Goal: Information Seeking & Learning: Understand process/instructions

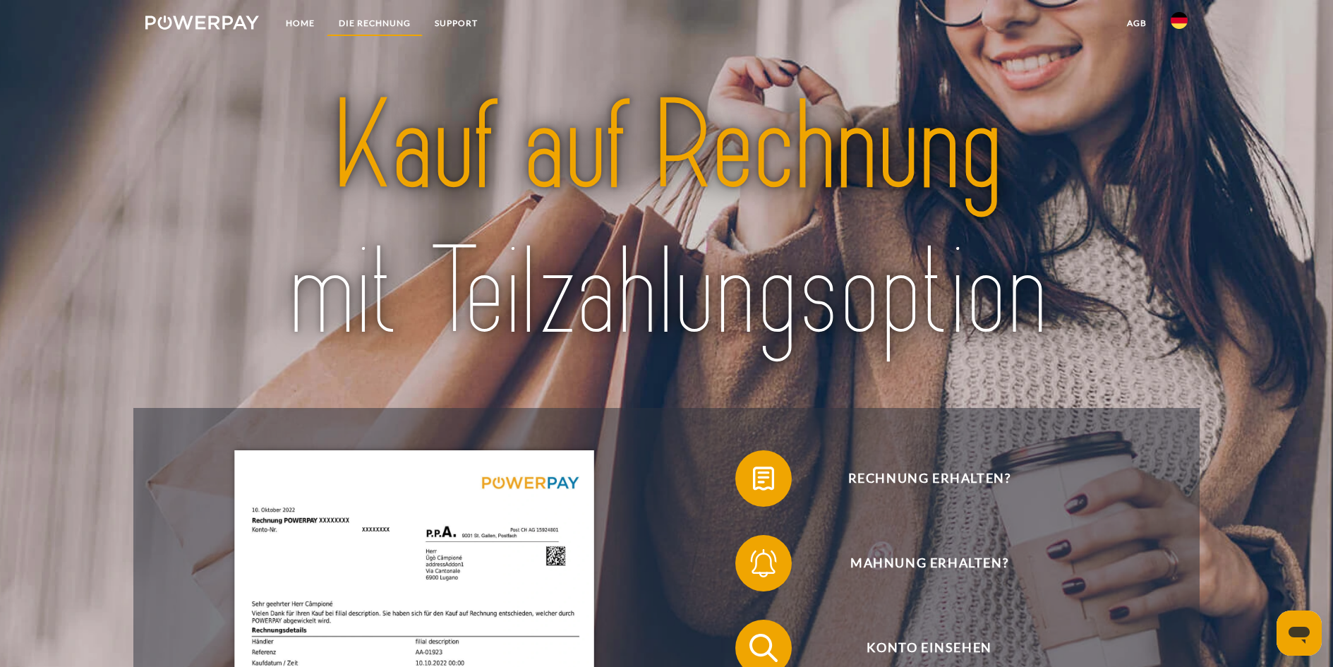
click at [373, 20] on link "DIE RECHNUNG" at bounding box center [375, 23] width 96 height 25
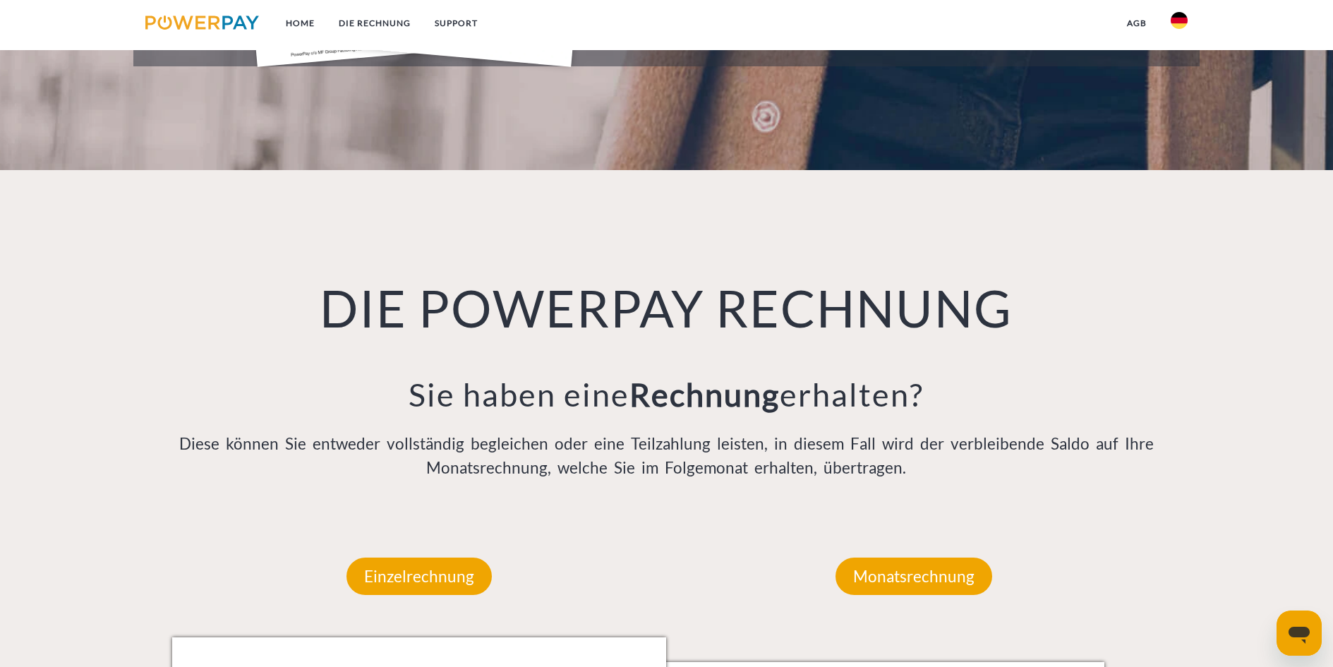
scroll to position [923, 0]
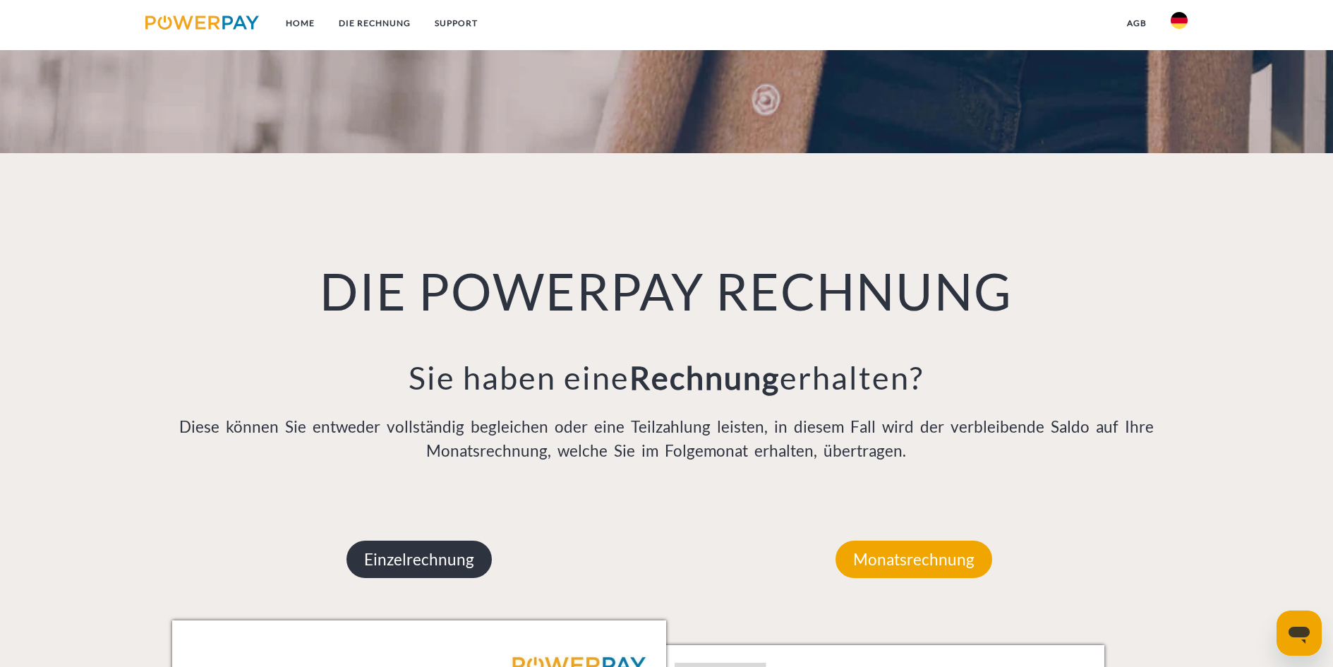
click at [442, 541] on p "Einzelrechnung" at bounding box center [418, 560] width 145 height 38
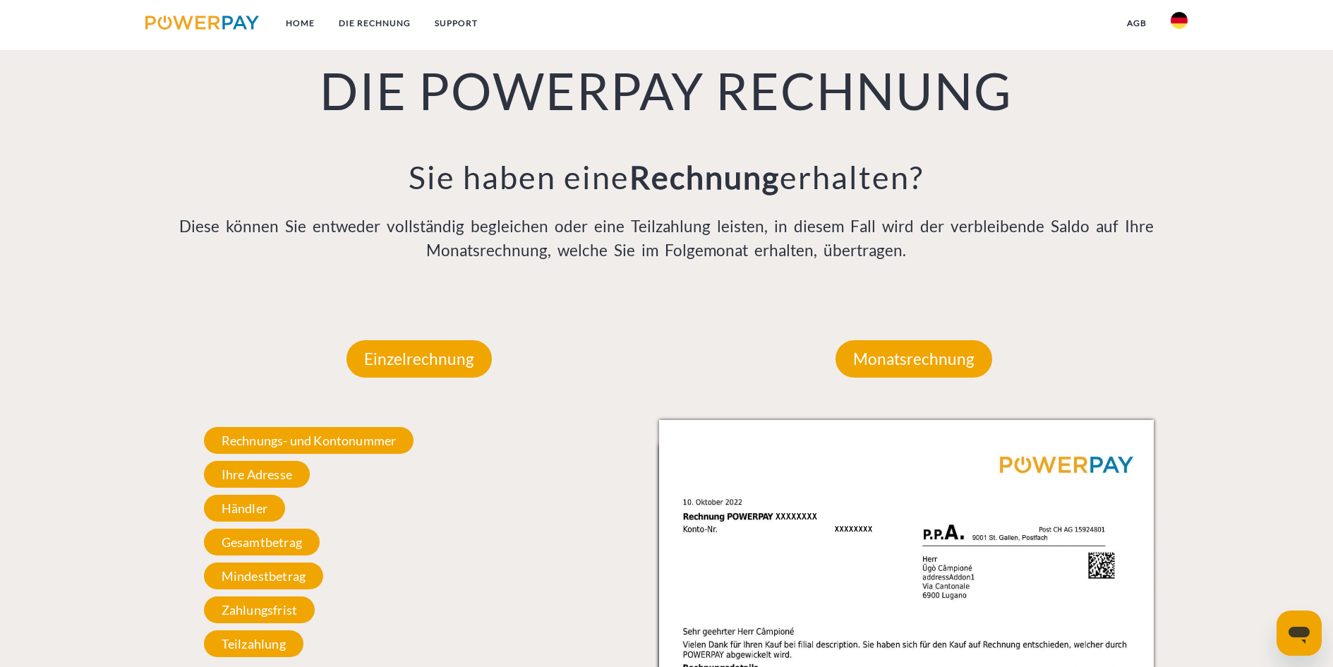
scroll to position [1205, 0]
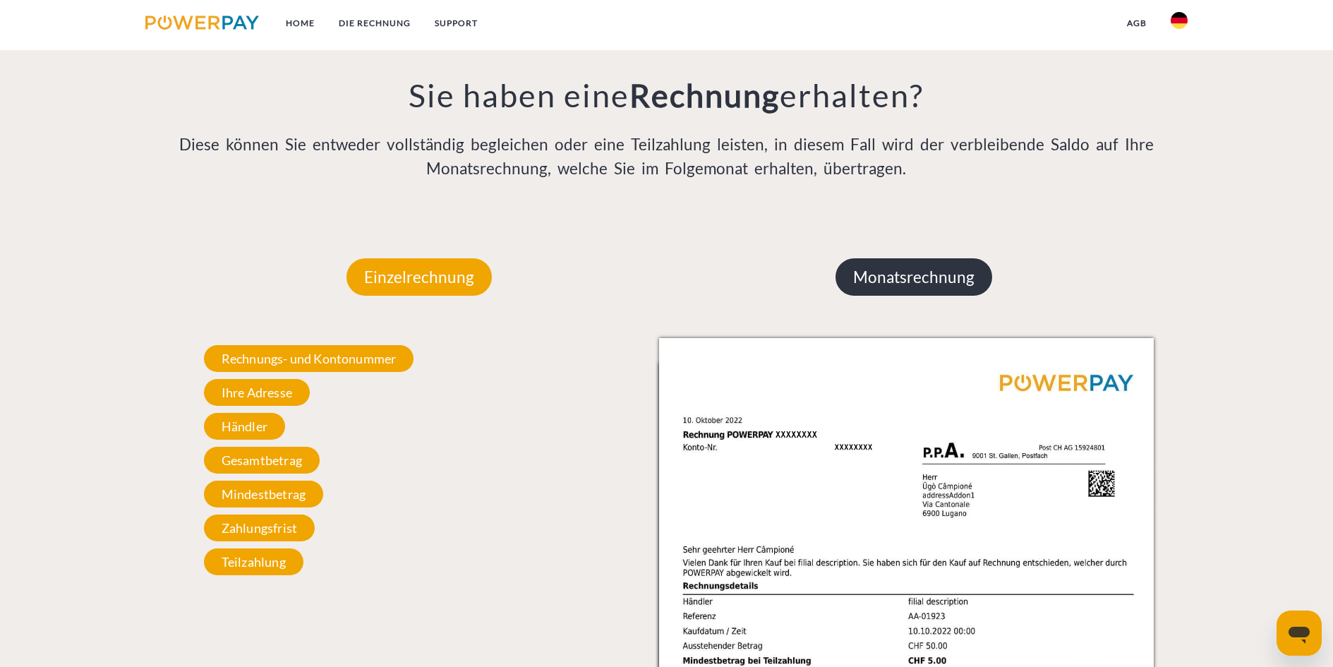
click at [895, 258] on p "Monatsrechnung" at bounding box center [913, 277] width 157 height 38
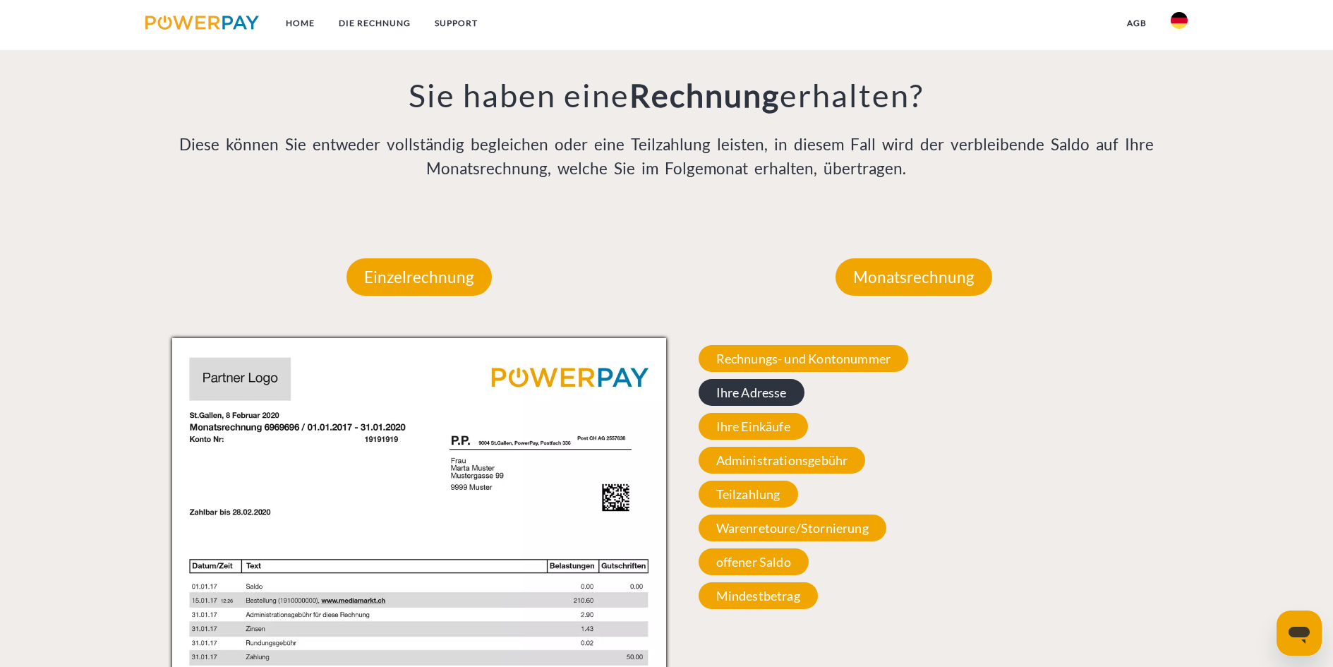
click at [756, 379] on span "Ihre Adresse" at bounding box center [752, 392] width 106 height 27
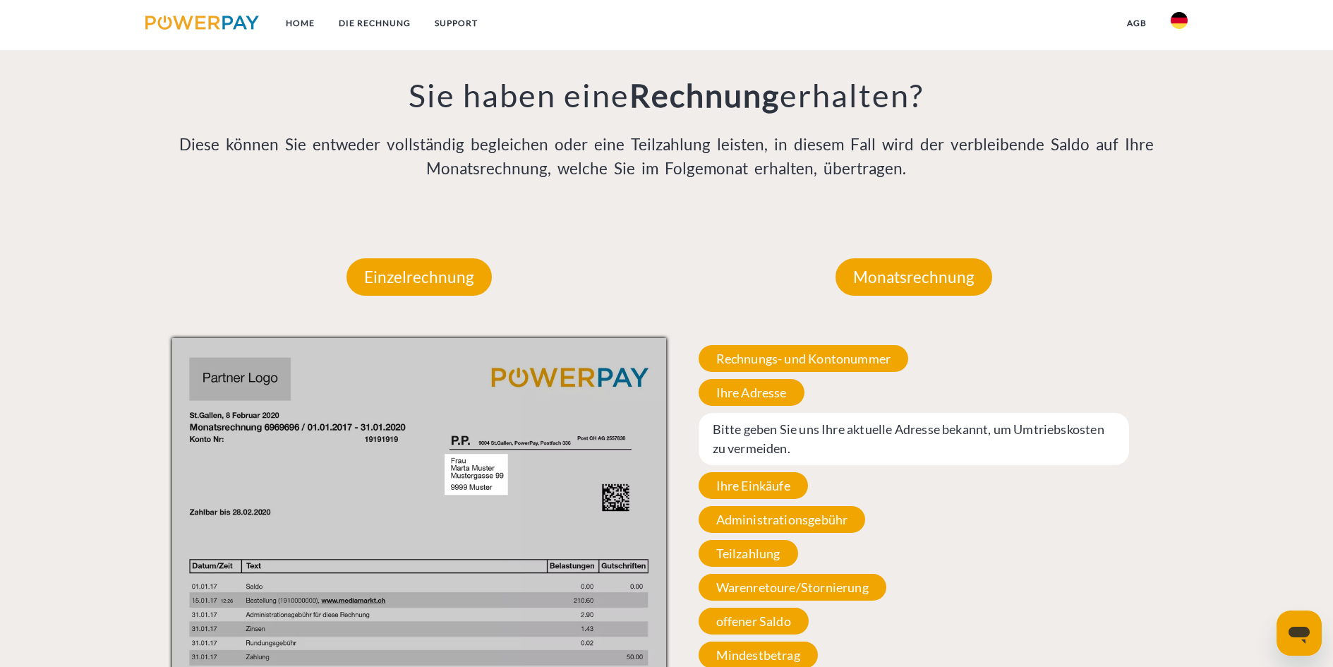
click at [757, 413] on span "Bitte geben Sie uns Ihre aktuelle Adresse bekannt, um Umtriebskosten zu vermeid…" at bounding box center [914, 439] width 431 height 52
click at [716, 413] on span "Bitte geben Sie uns Ihre aktuelle Adresse bekannt, um Umtriebskosten zu vermeid…" at bounding box center [914, 439] width 431 height 52
drag, startPoint x: 711, startPoint y: 277, endPoint x: 721, endPoint y: 274, distance: 11.2
click at [713, 413] on span "Bitte geben Sie uns Ihre aktuelle Adresse bekannt, um Umtriebskosten zu vermeid…" at bounding box center [914, 439] width 431 height 52
click at [721, 413] on span "Bitte geben Sie uns Ihre aktuelle Adresse bekannt, um Umtriebskosten zu vermeid…" at bounding box center [914, 439] width 431 height 52
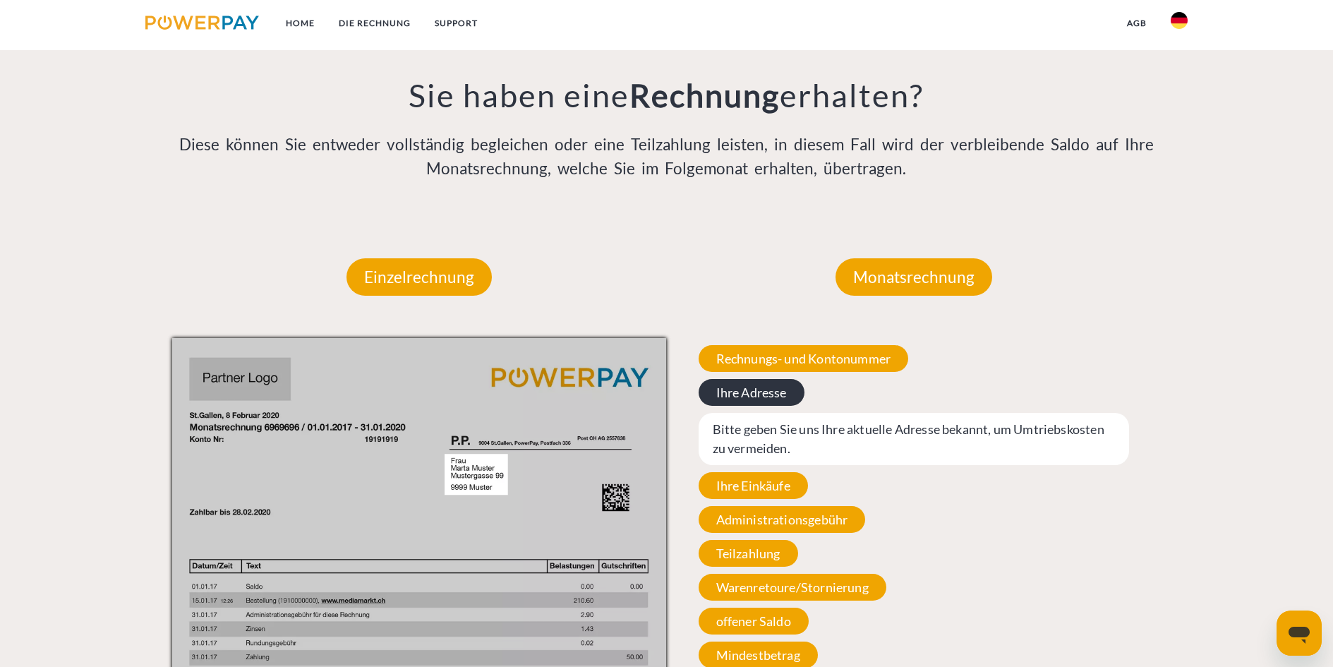
click at [720, 379] on span "Ihre Adresse" at bounding box center [752, 392] width 106 height 27
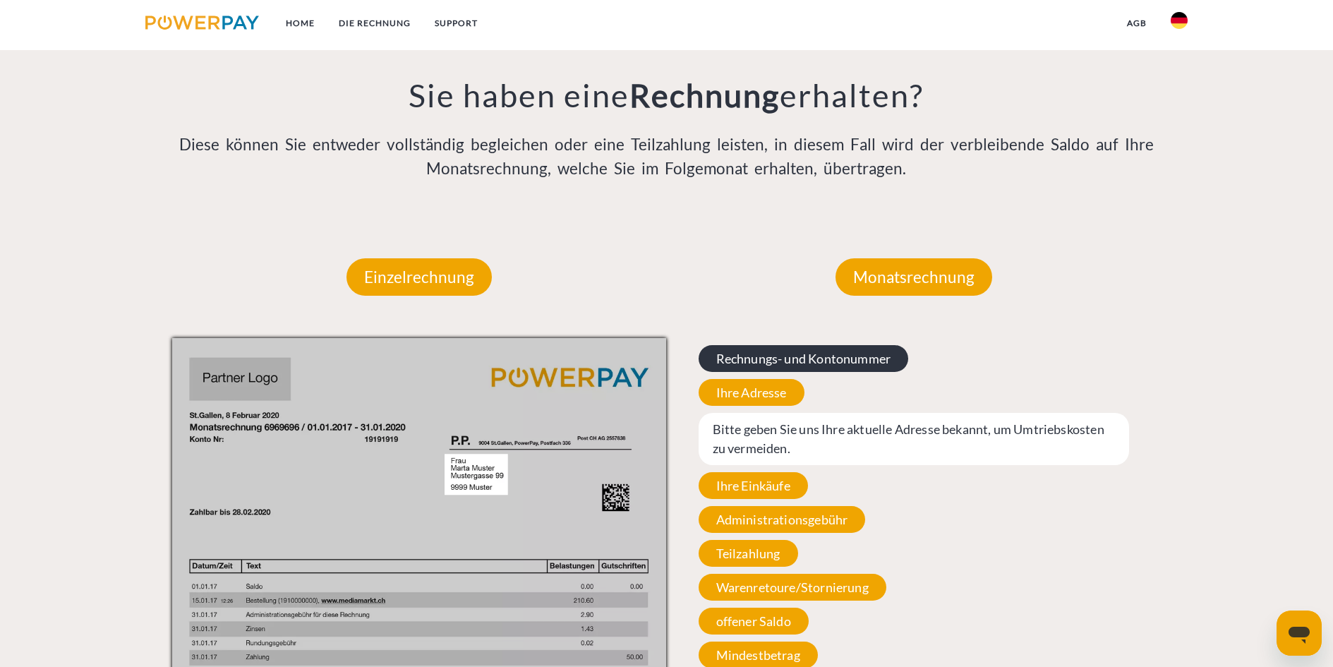
click at [733, 345] on span "Rechnungs- und Kontonummer" at bounding box center [804, 358] width 210 height 27
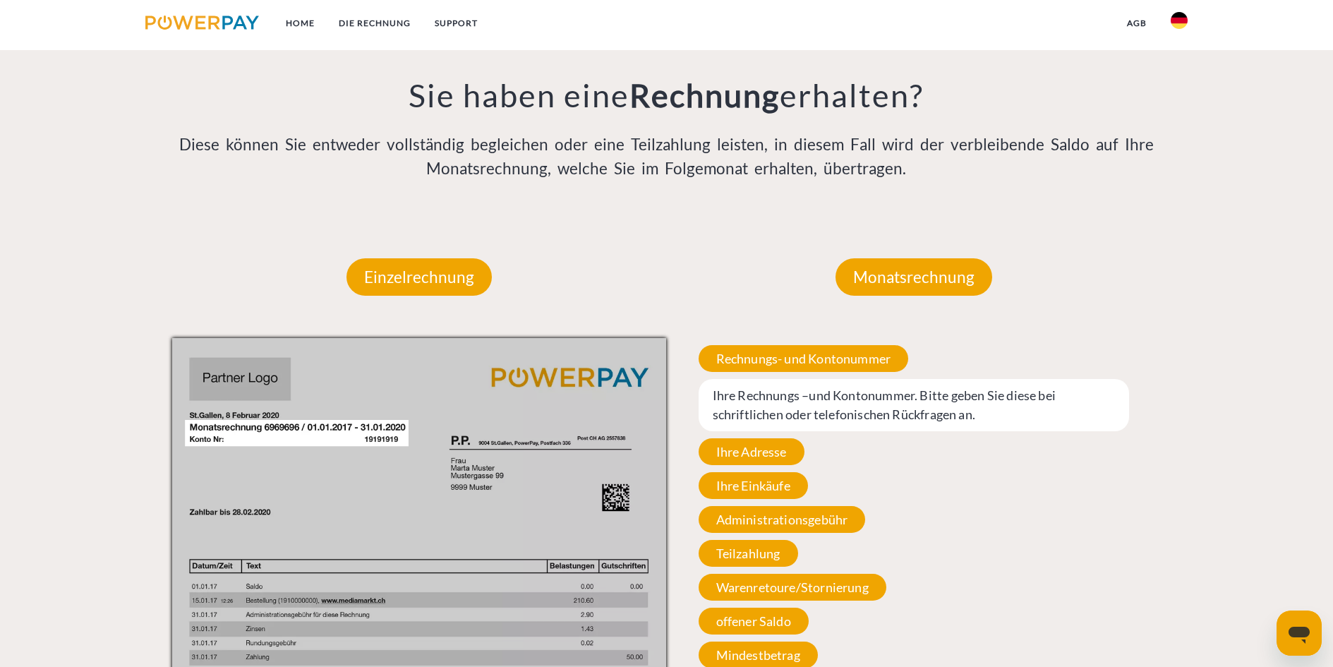
click at [739, 379] on span "Ihre Rechnungs –und Kontonummer. Bitte geben Sie diese bei schriftlichen oder t…" at bounding box center [914, 405] width 431 height 52
click at [720, 608] on span "offener Saldo" at bounding box center [754, 621] width 110 height 27
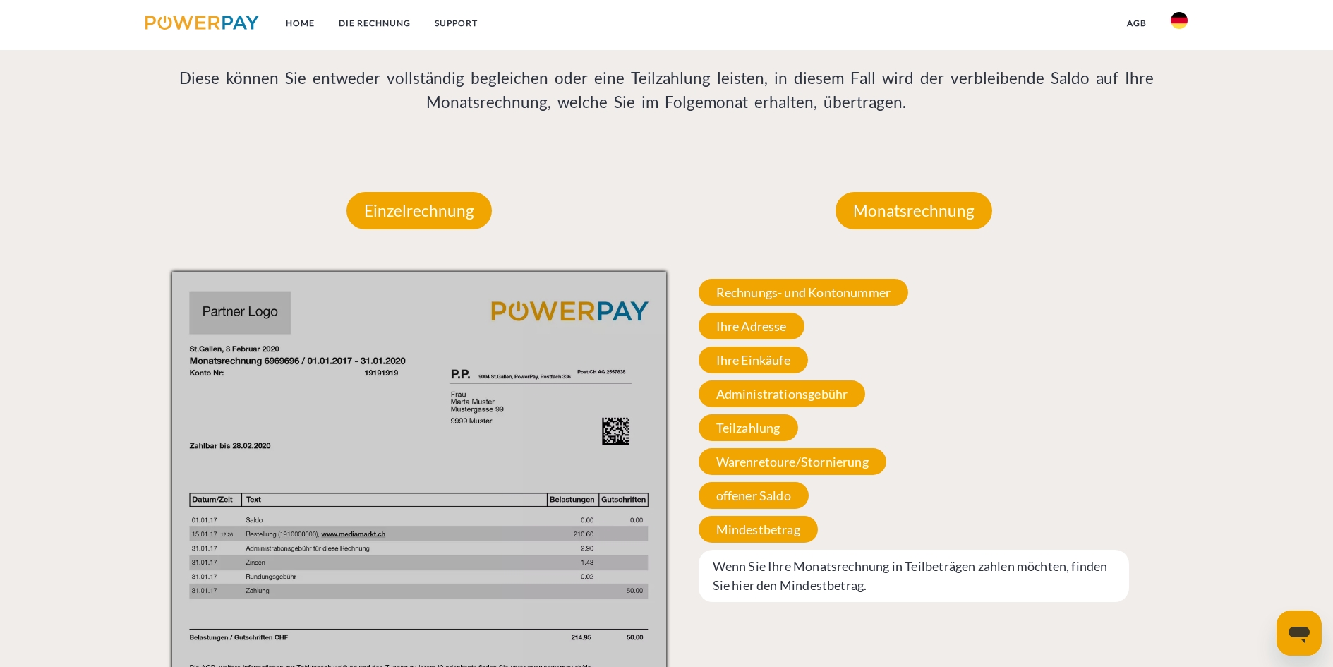
scroll to position [1276, 0]
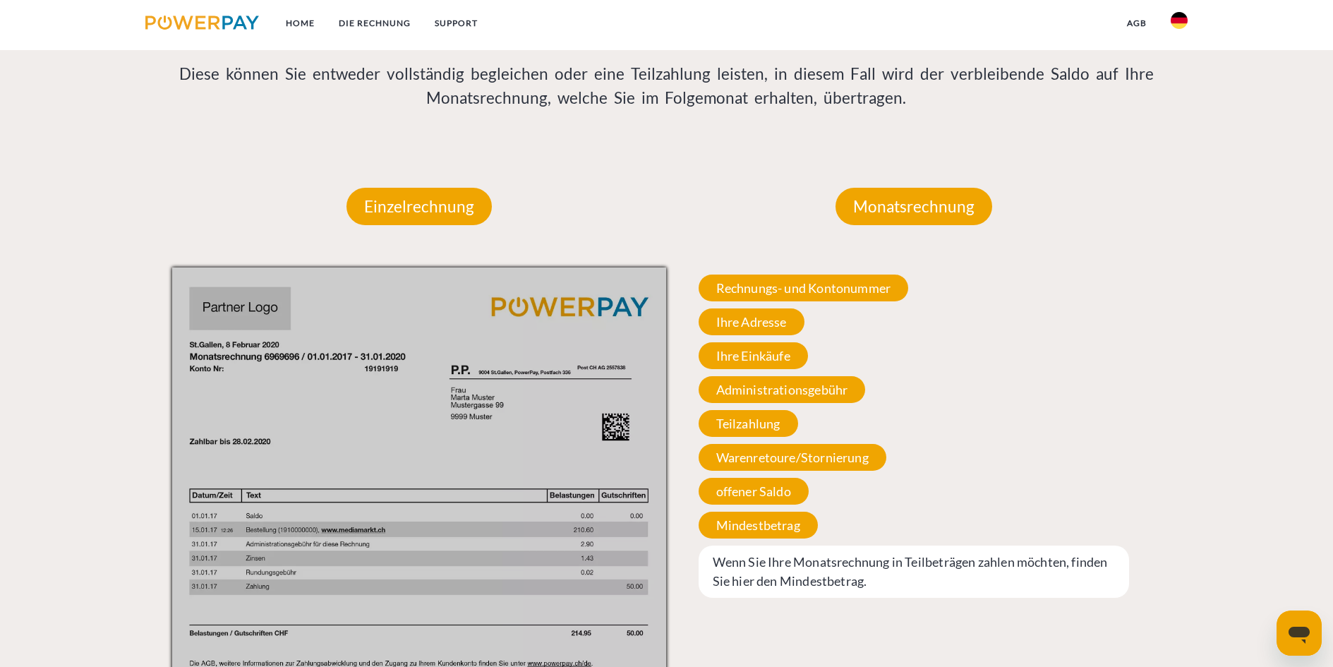
click at [775, 545] on span "Wenn Sie Ihre Monatsrechnung in Teilbeträgen zahlen möchten, finden Sie hier de…" at bounding box center [914, 571] width 431 height 52
click at [718, 545] on span "Wenn Sie Ihre Monatsrechnung in Teilbeträgen zahlen möchten, finden Sie hier de…" at bounding box center [914, 571] width 431 height 52
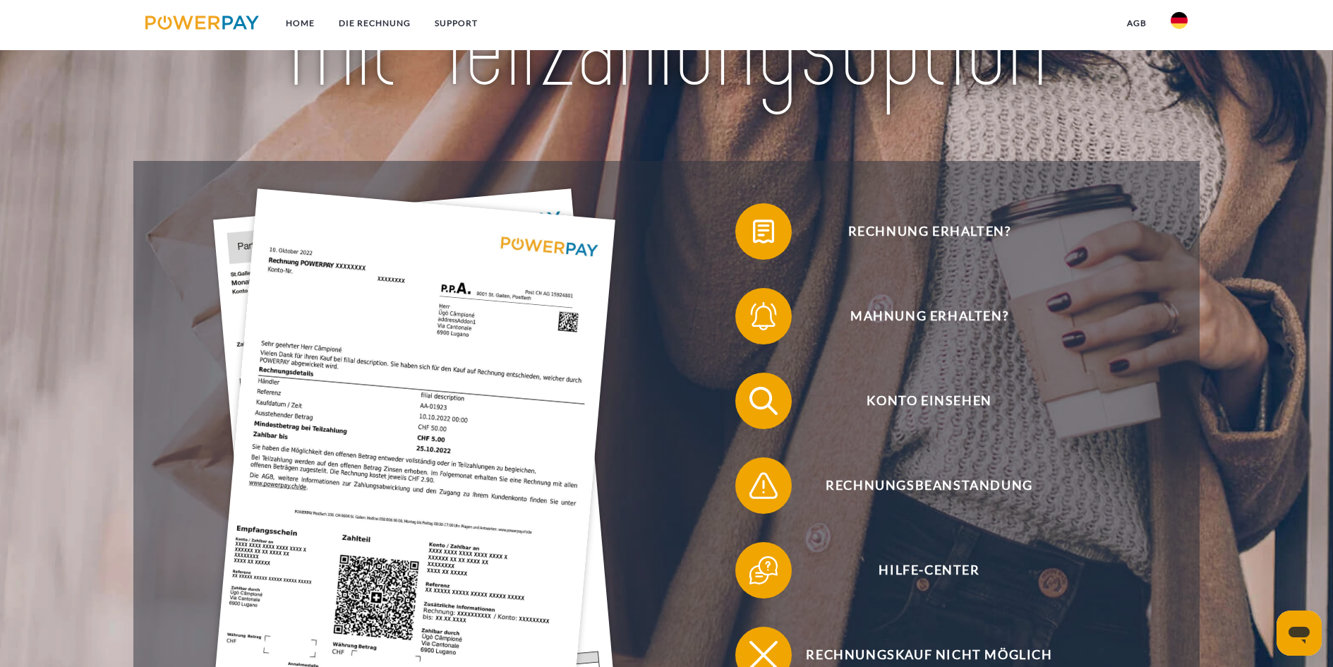
scroll to position [217, 0]
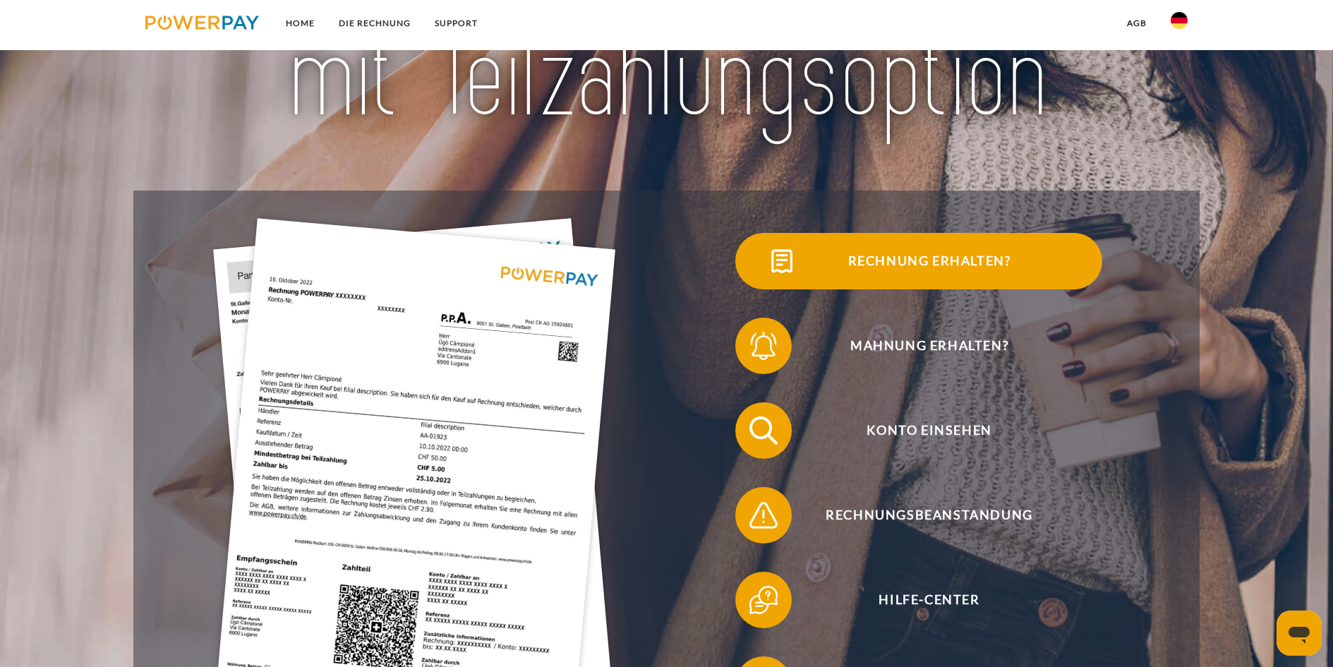
click at [764, 276] on img at bounding box center [781, 260] width 35 height 35
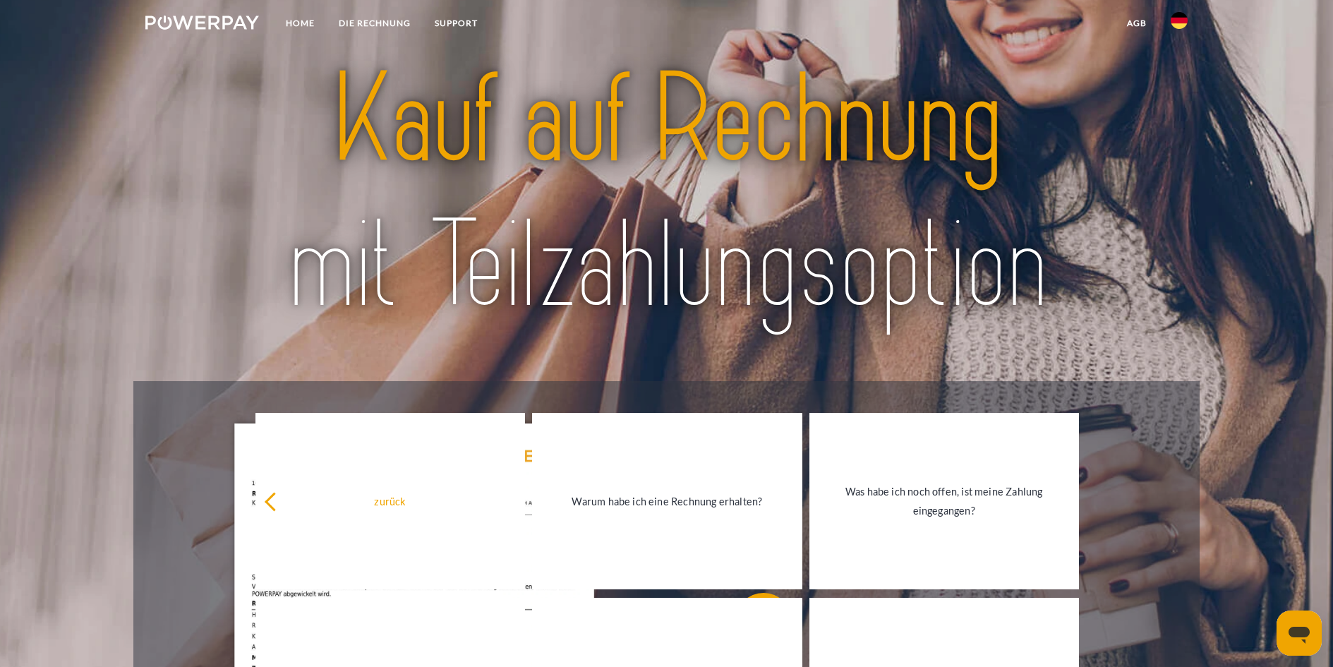
scroll to position [0, 0]
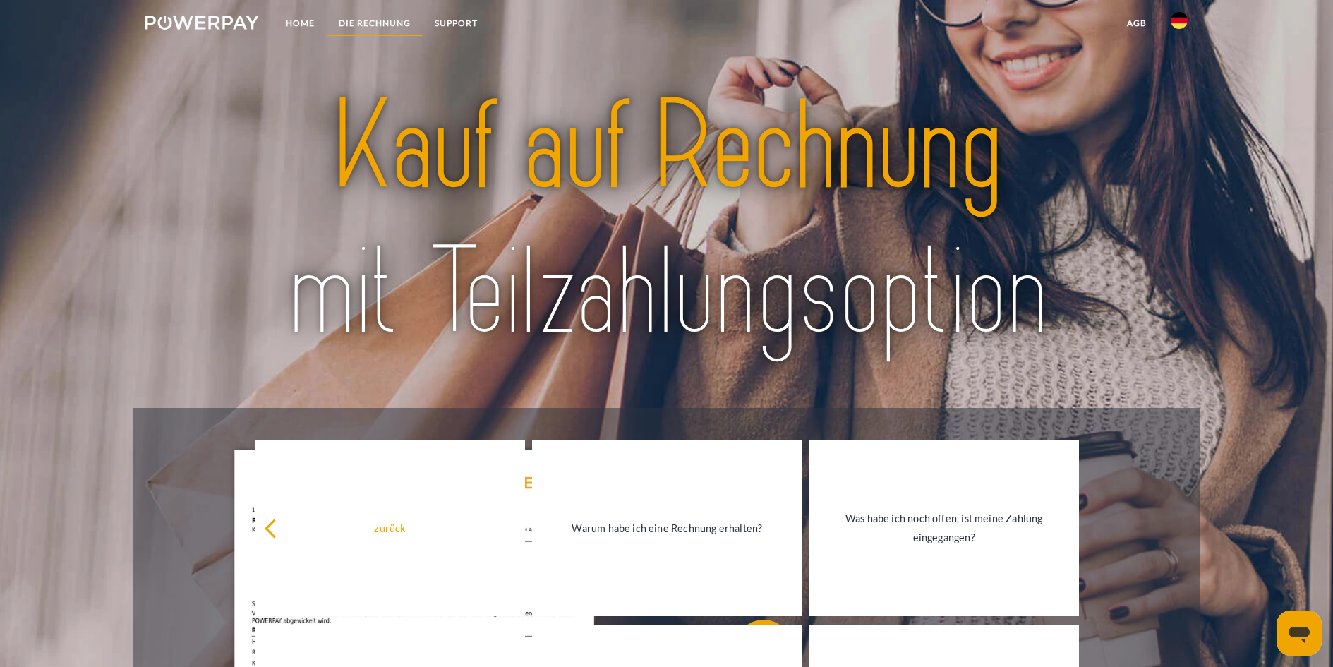
click at [343, 25] on link "DIE RECHNUNG" at bounding box center [375, 23] width 96 height 25
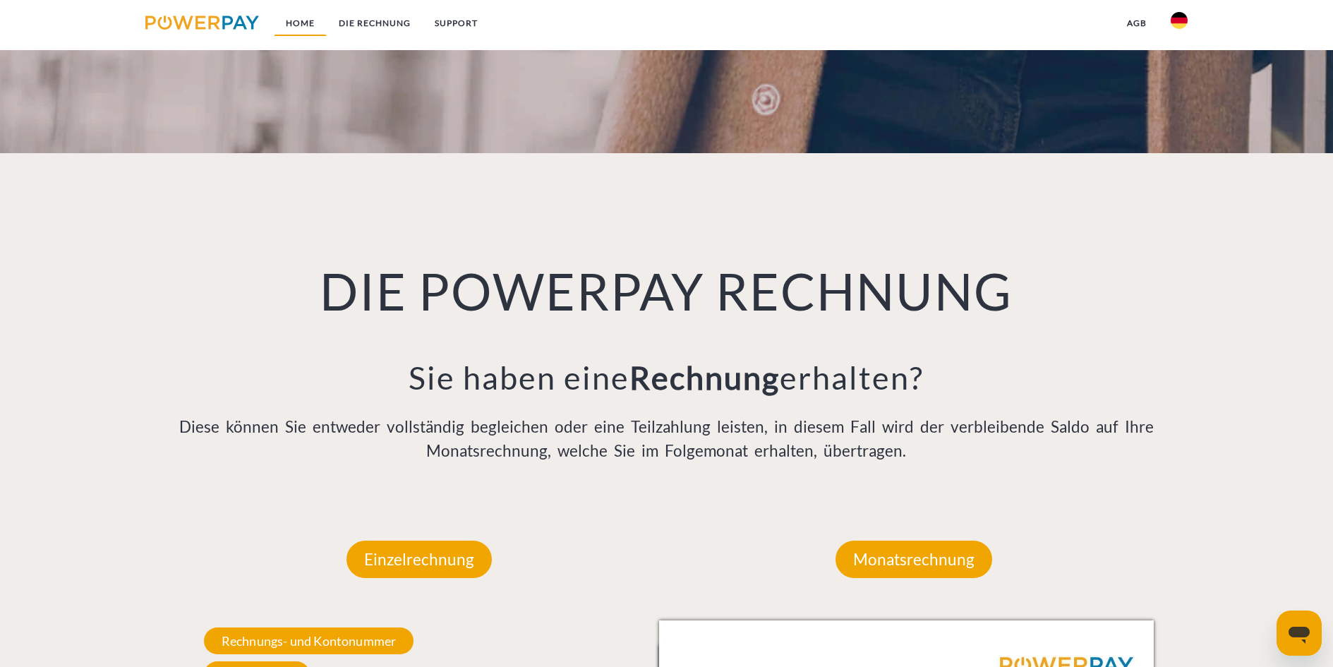
click at [296, 17] on link "Home" at bounding box center [300, 23] width 53 height 25
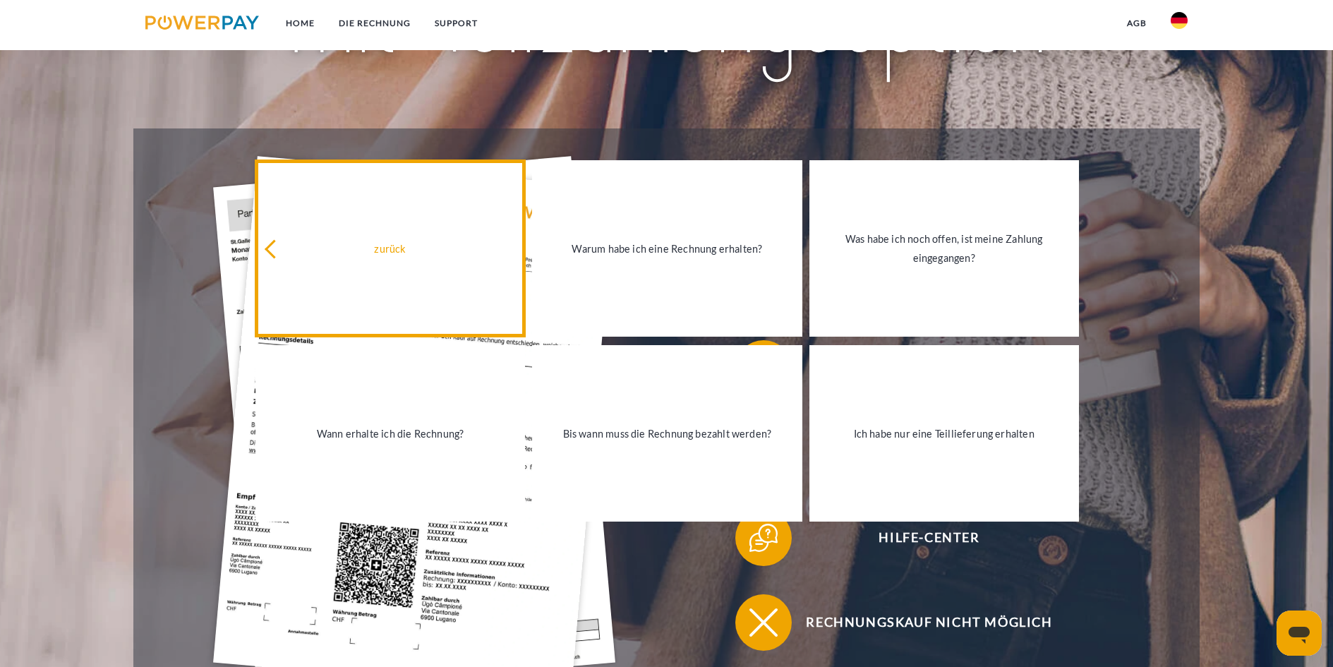
scroll to position [282, 0]
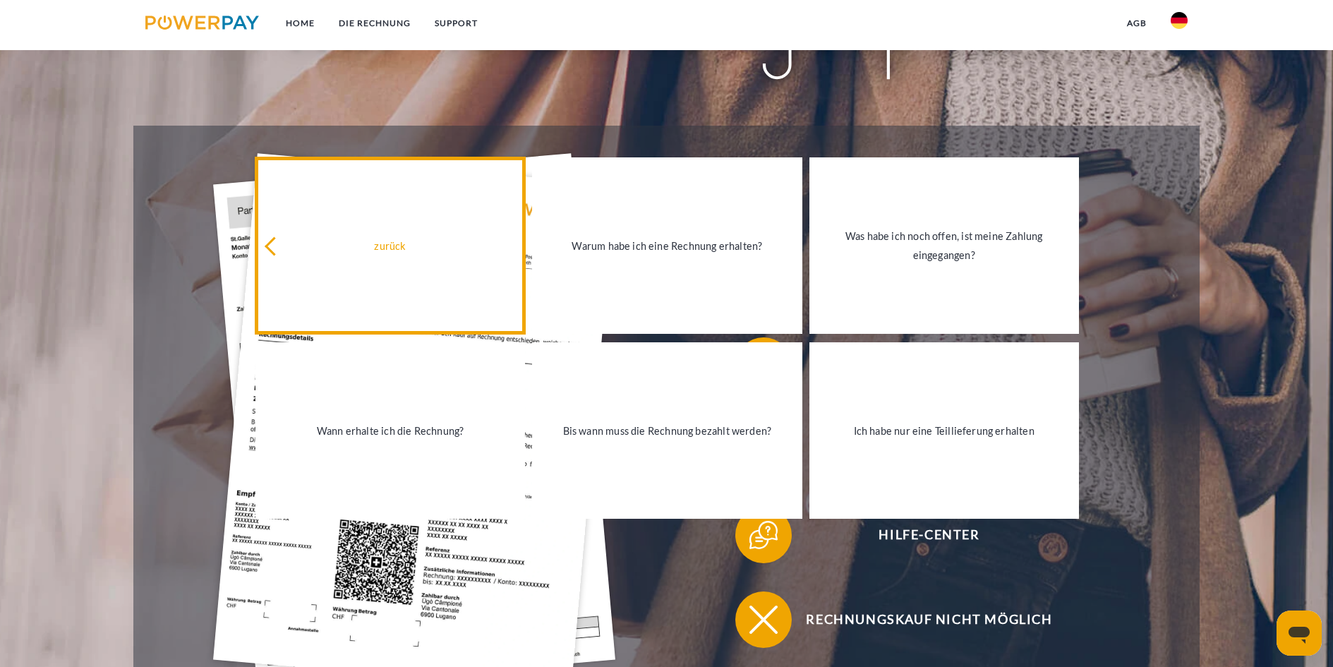
click at [270, 251] on icon at bounding box center [274, 246] width 19 height 19
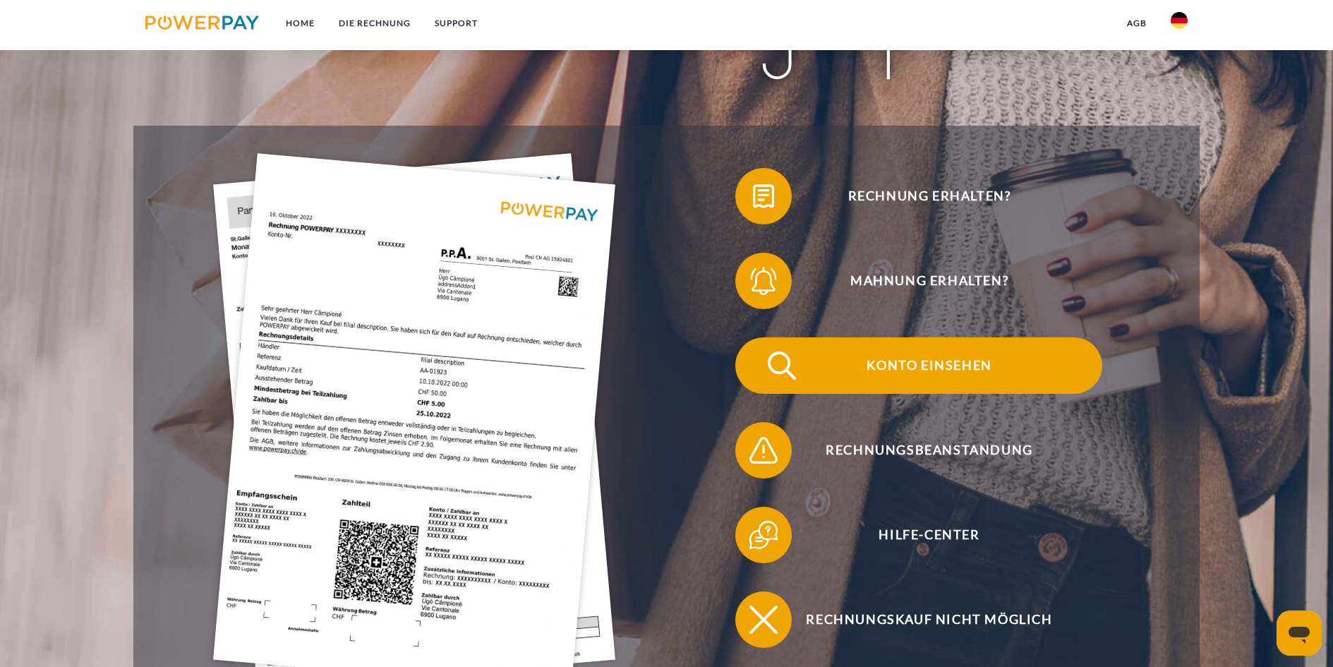
click at [725, 334] on span at bounding box center [760, 365] width 71 height 71
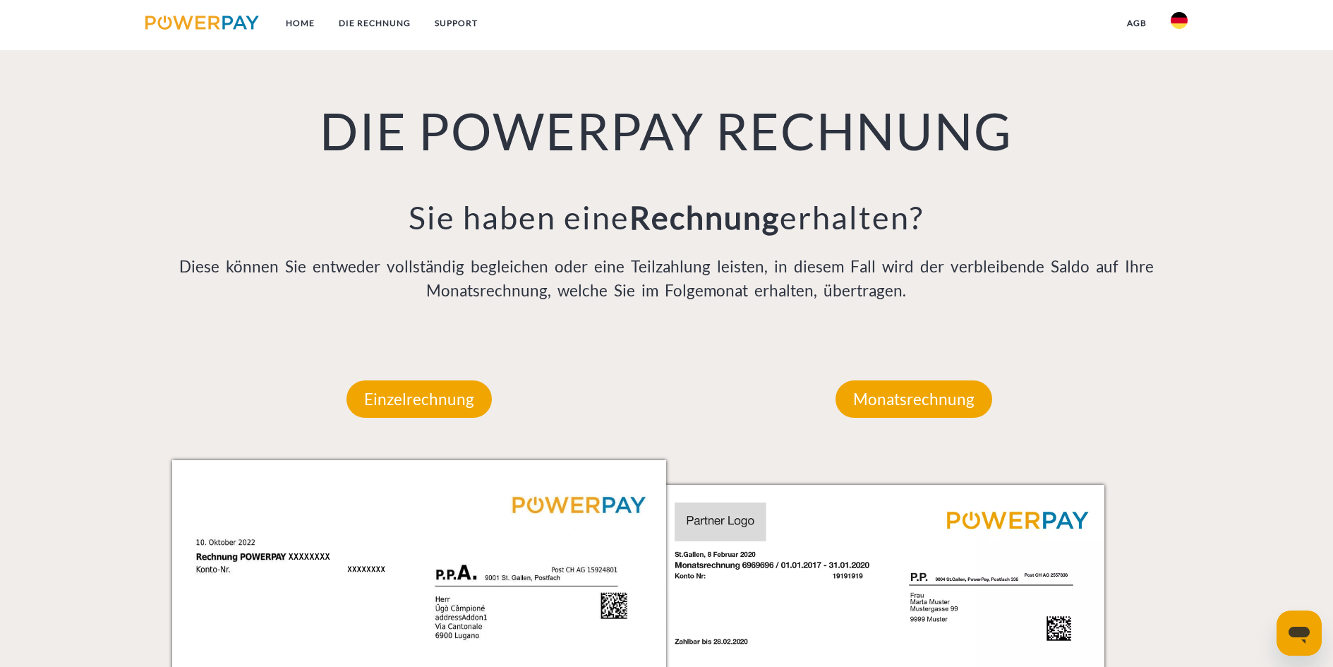
scroll to position [1129, 0]
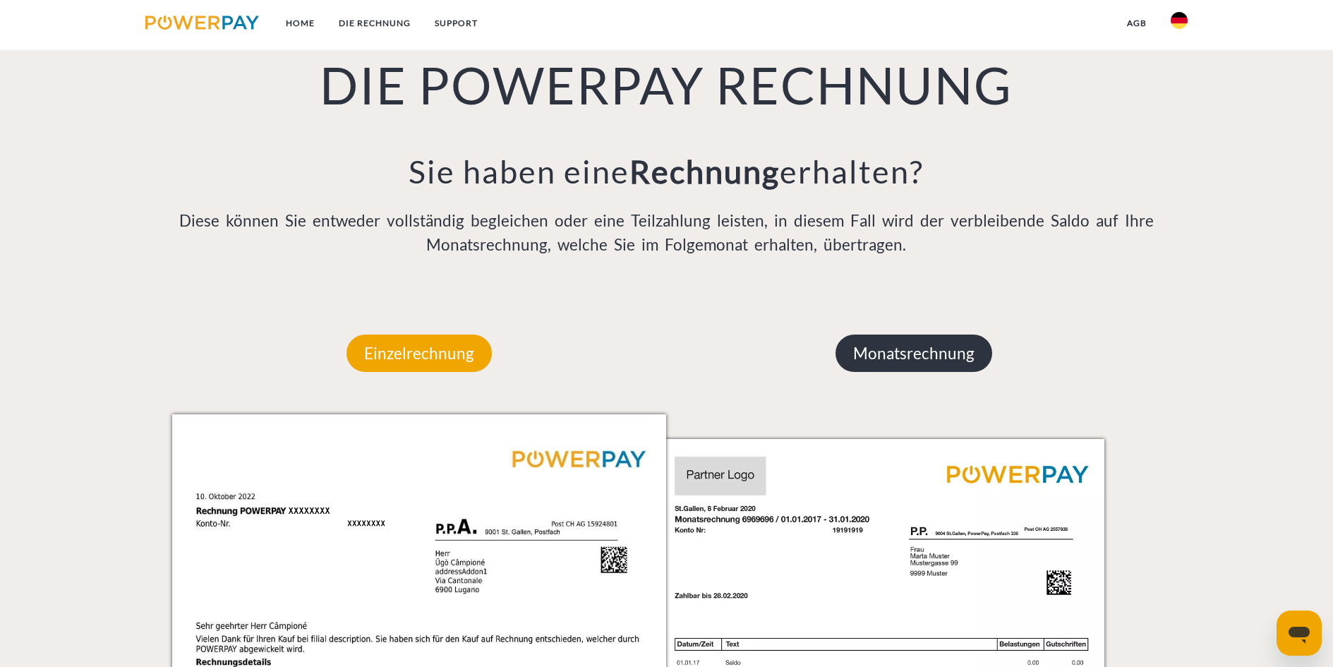
click at [865, 334] on p "Monatsrechnung" at bounding box center [913, 353] width 157 height 38
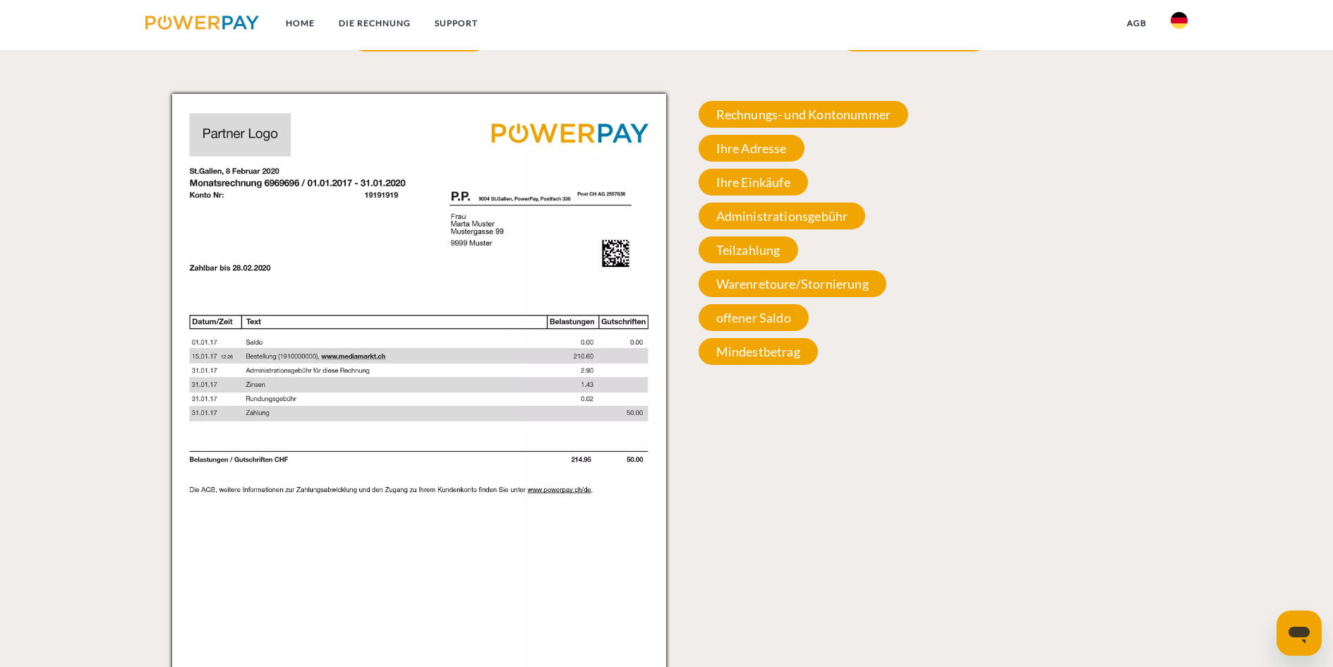
scroll to position [1482, 0]
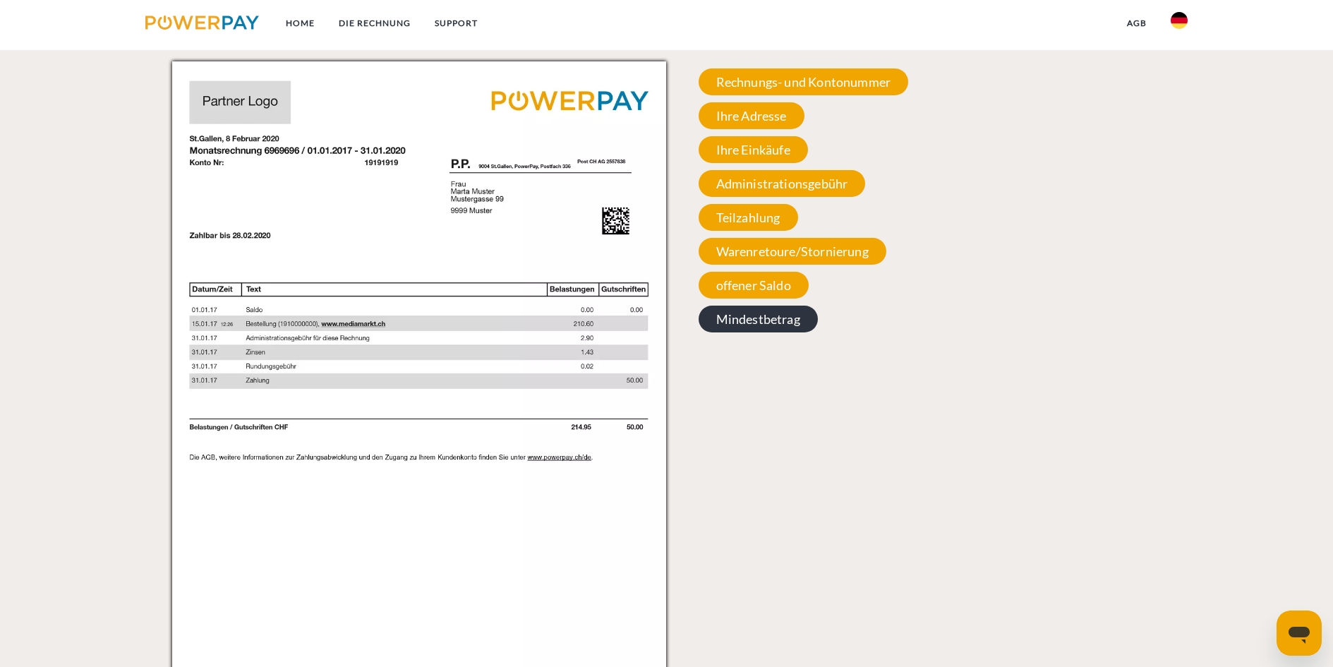
click at [751, 306] on span "Mindestbetrag" at bounding box center [758, 319] width 119 height 27
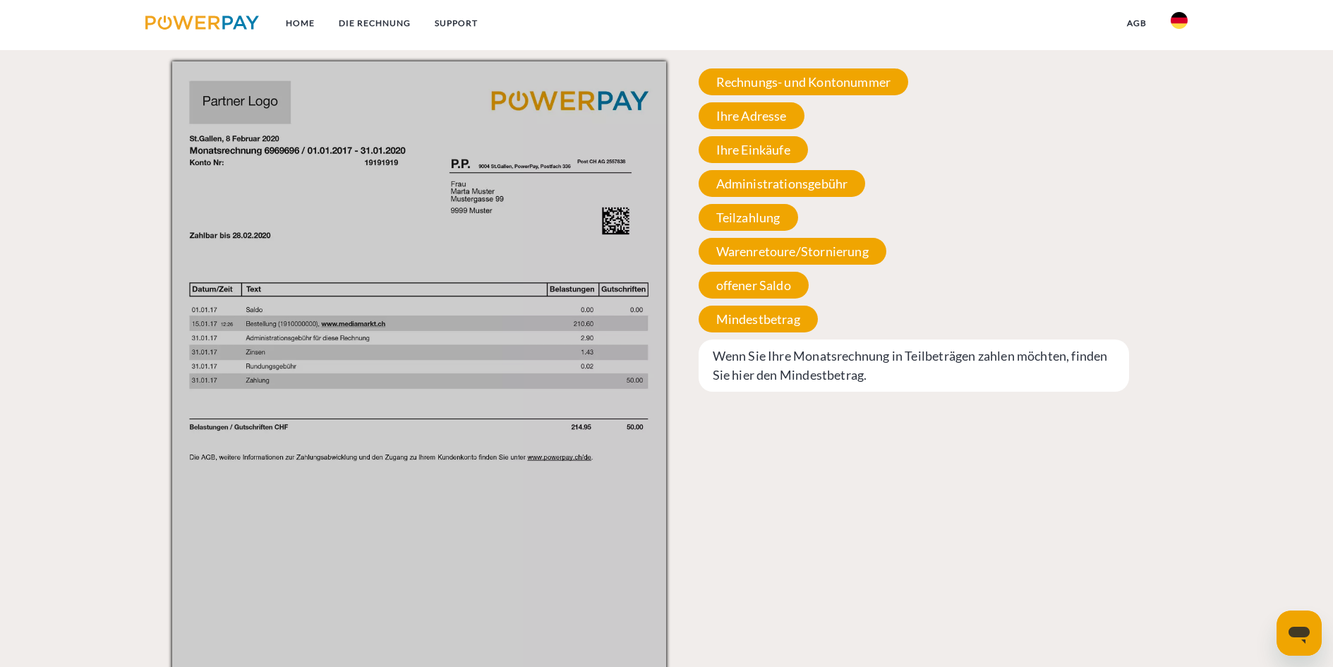
click at [799, 339] on span "Wenn Sie Ihre Monatsrechnung in Teilbeträgen zahlen möchten, finden Sie hier de…" at bounding box center [914, 365] width 431 height 52
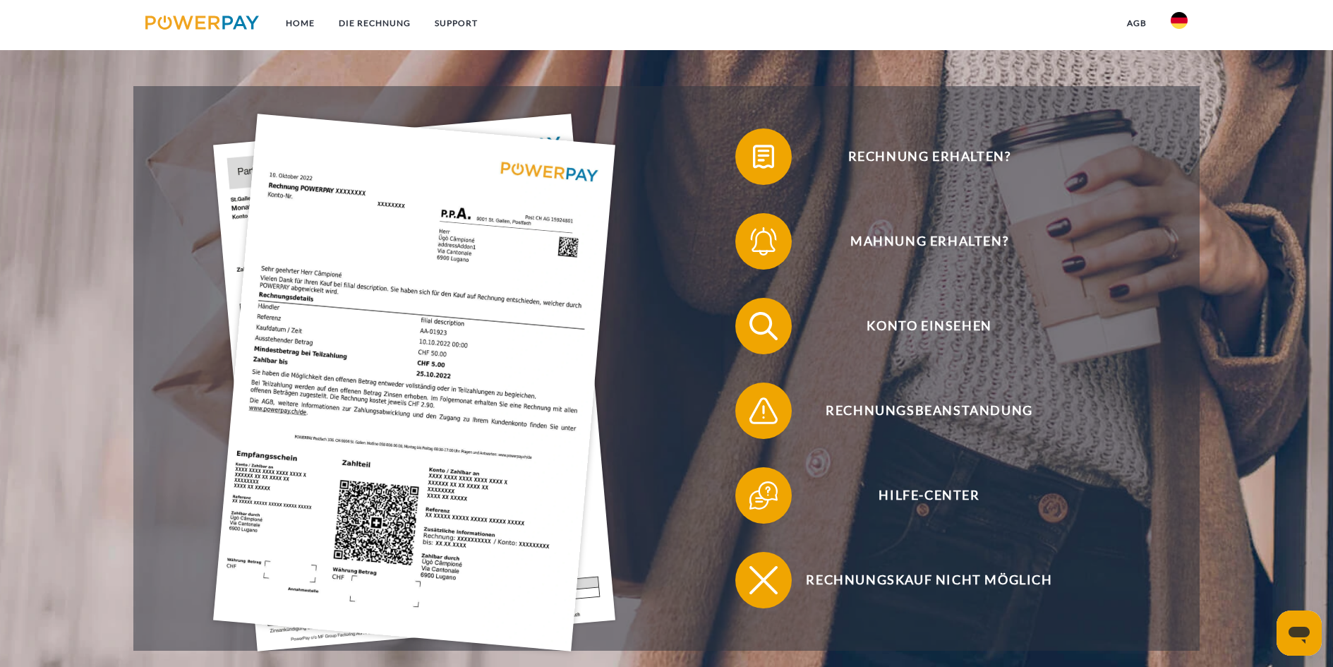
scroll to position [0, 0]
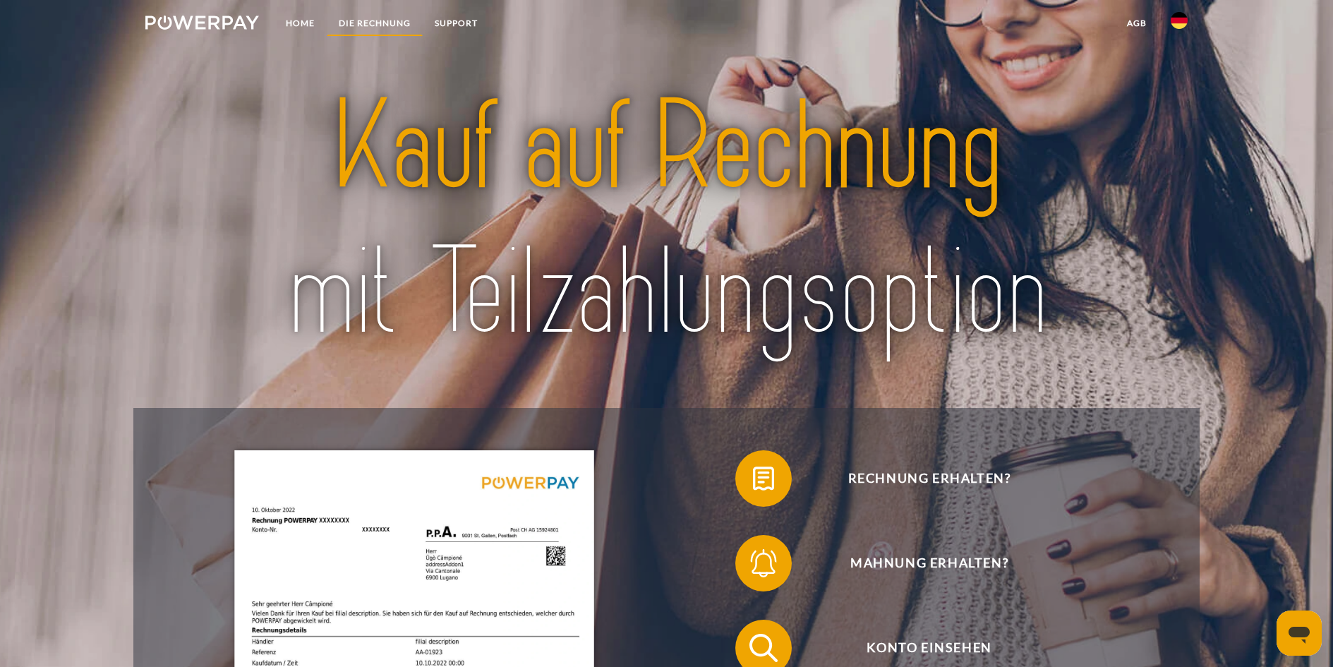
click at [359, 25] on link "DIE RECHNUNG" at bounding box center [375, 23] width 96 height 25
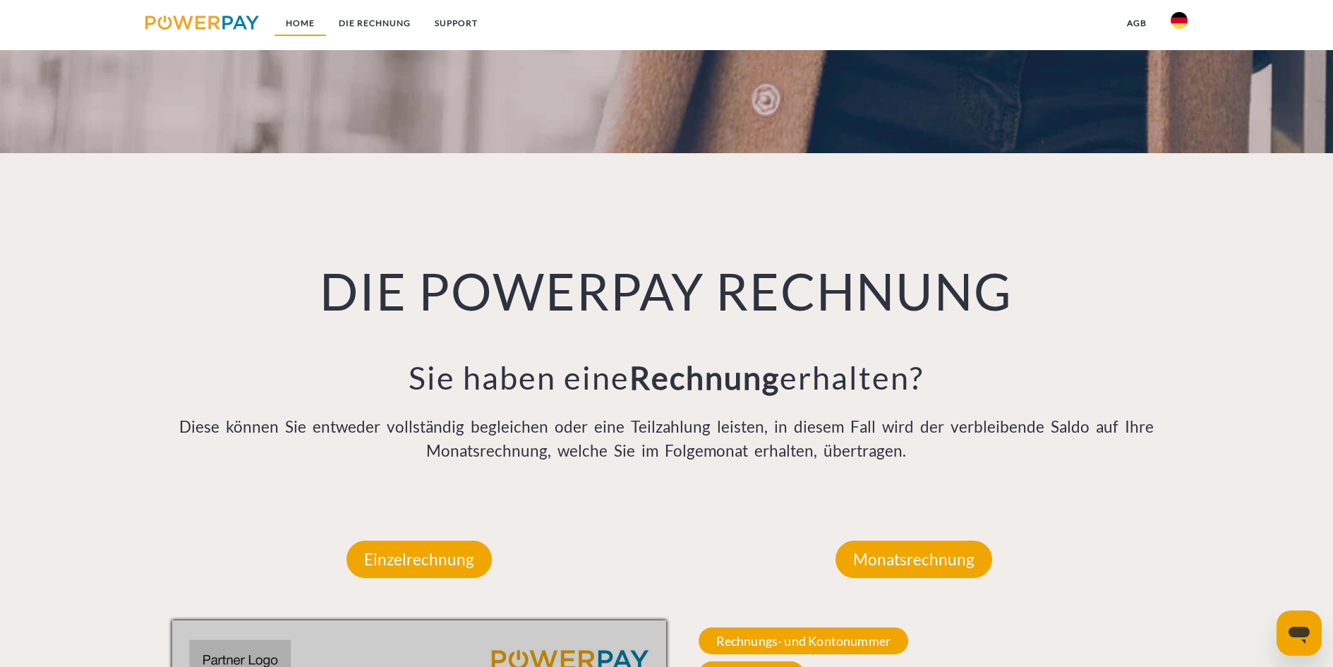
click at [310, 21] on link "Home" at bounding box center [300, 23] width 53 height 25
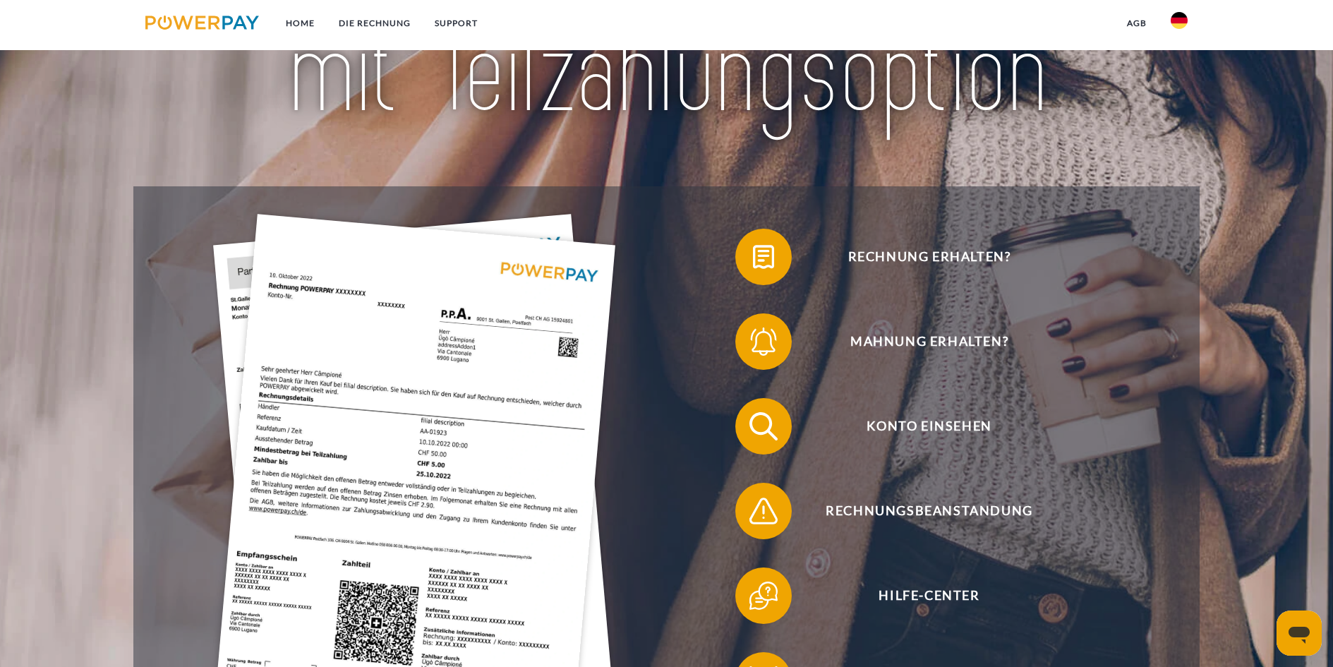
scroll to position [282, 0]
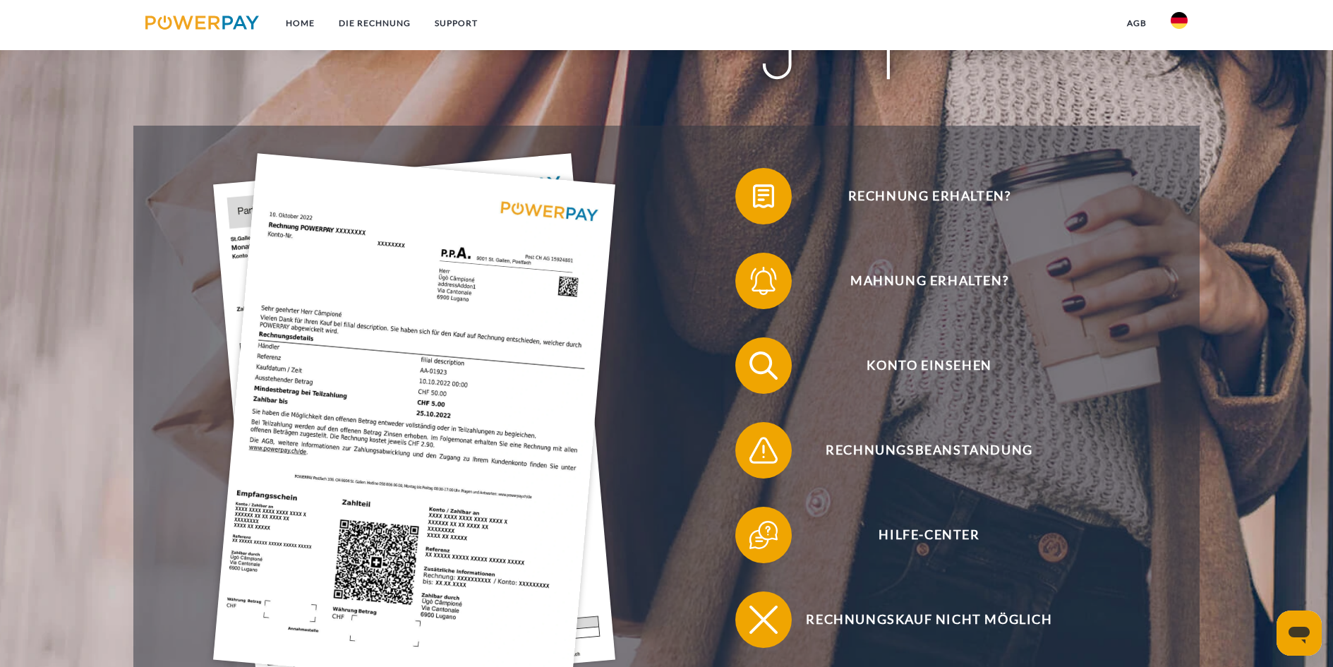
click at [254, 285] on img at bounding box center [414, 422] width 402 height 538
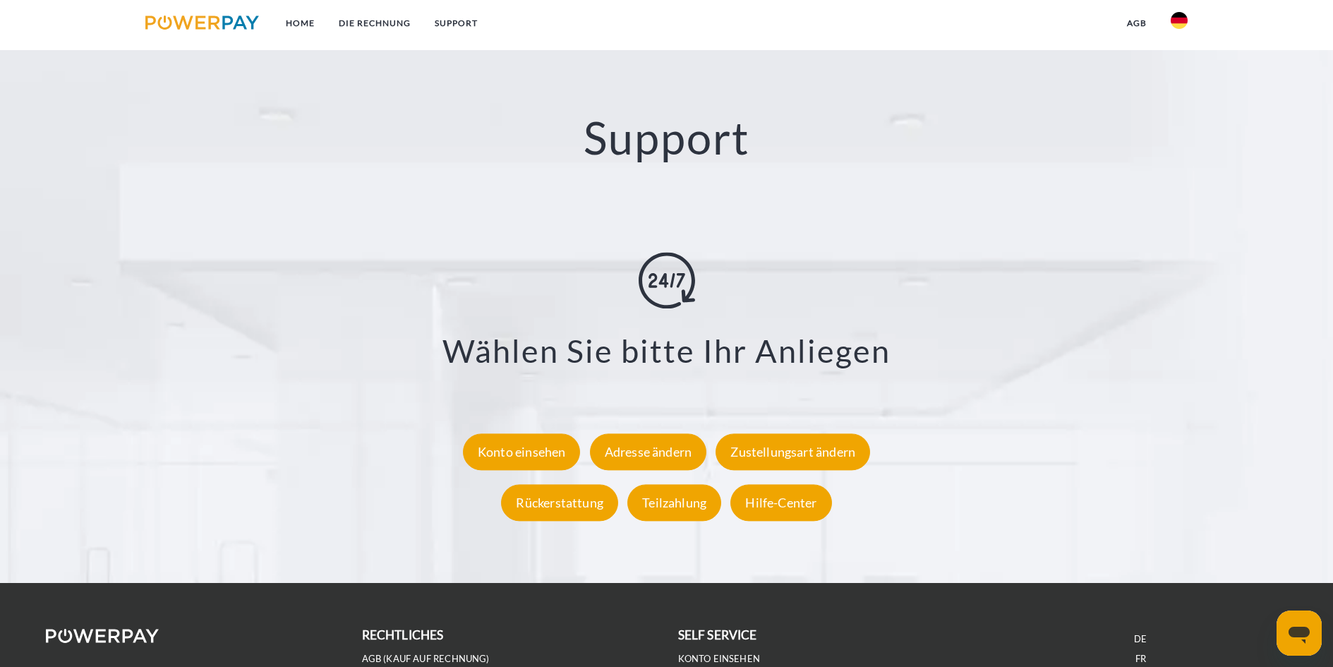
scroll to position [2597, 0]
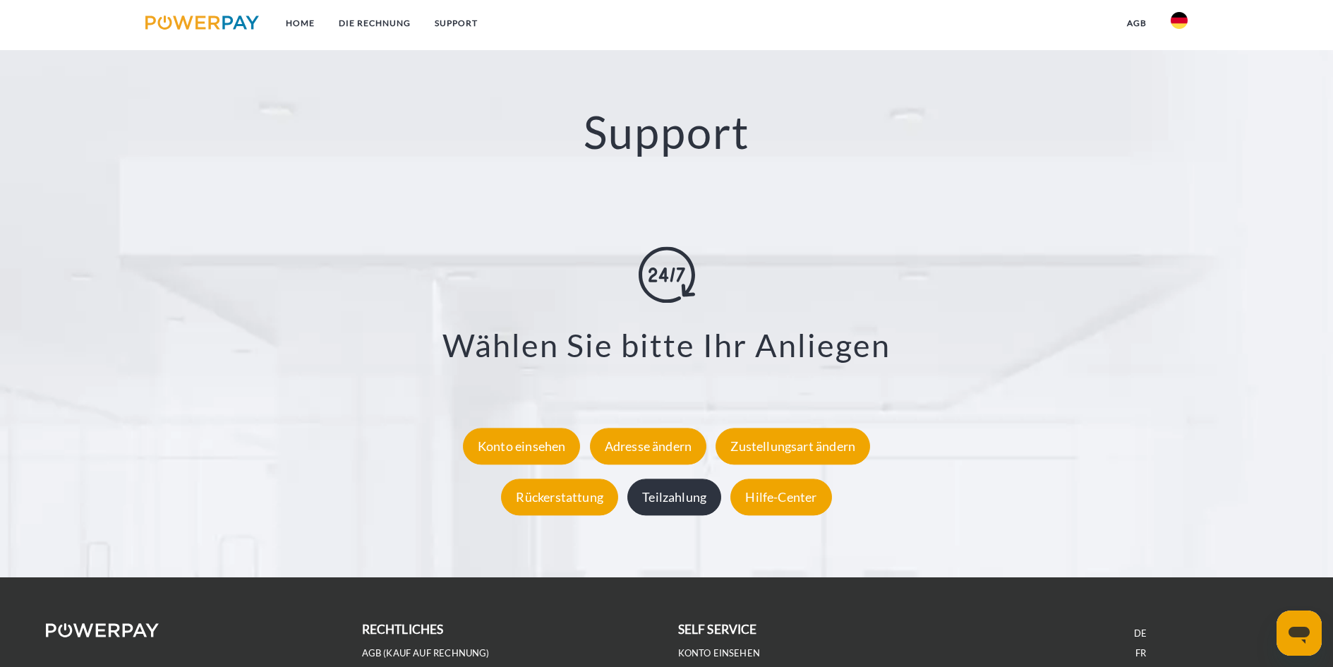
click at [699, 478] on div "Teilzahlung" at bounding box center [674, 496] width 94 height 37
